Goal: Find specific page/section: Find specific page/section

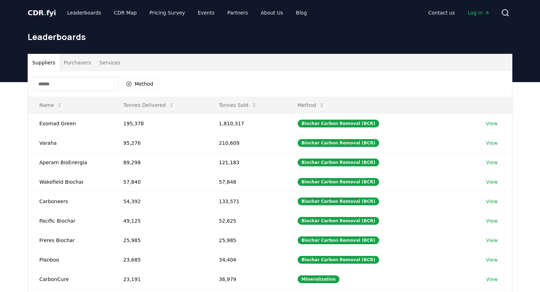
click at [55, 78] on input at bounding box center [76, 84] width 85 height 14
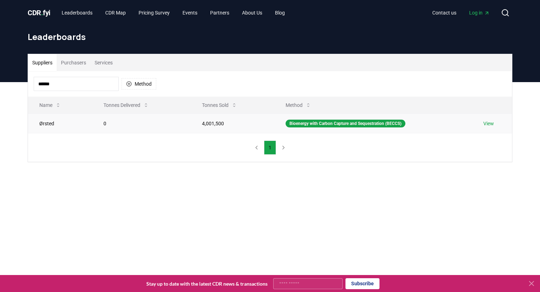
type input "******"
click at [487, 124] on link "View" at bounding box center [488, 123] width 11 height 7
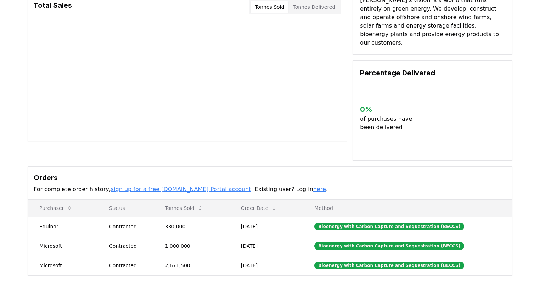
scroll to position [85, 0]
